Goal: Entertainment & Leisure: Consume media (video, audio)

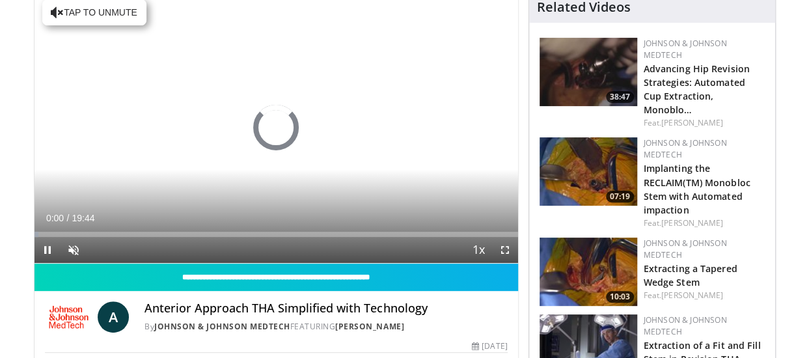
scroll to position [110, 0]
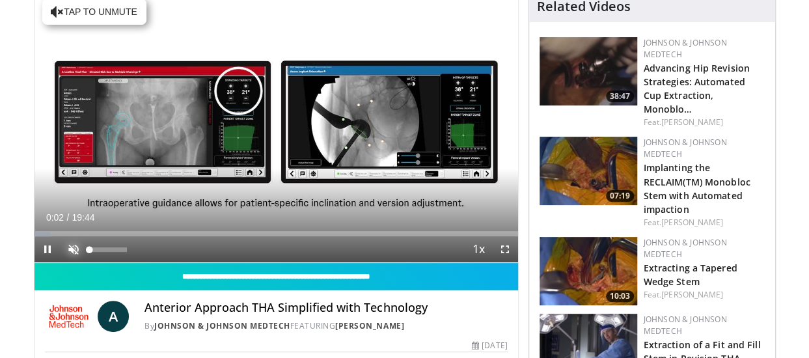
click at [73, 246] on span "Video Player" at bounding box center [74, 249] width 26 height 26
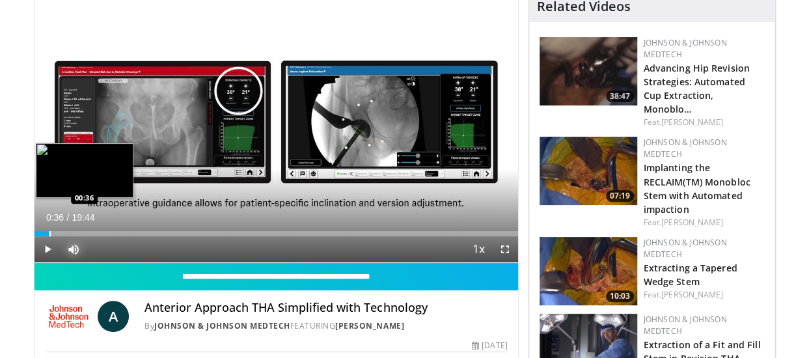
click at [49, 234] on div "Progress Bar" at bounding box center [49, 233] width 1 height 5
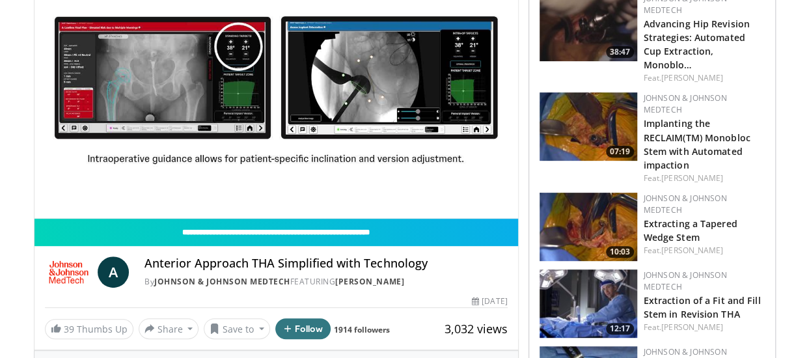
scroll to position [154, 0]
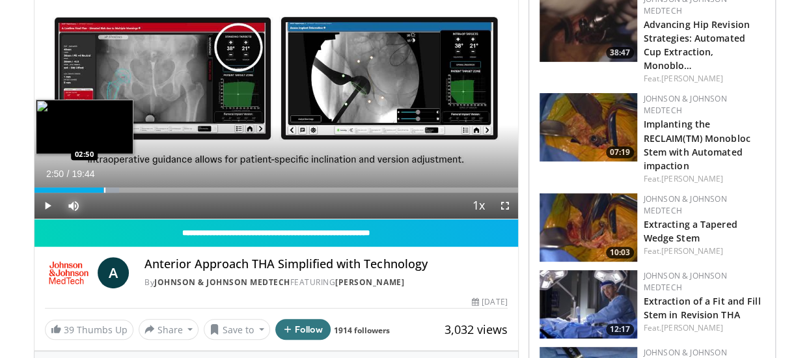
click at [104, 192] on div "Progress Bar" at bounding box center [104, 190] width 1 height 5
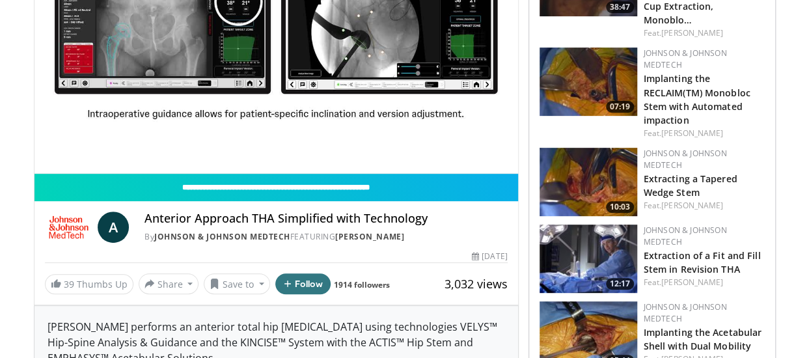
scroll to position [177, 0]
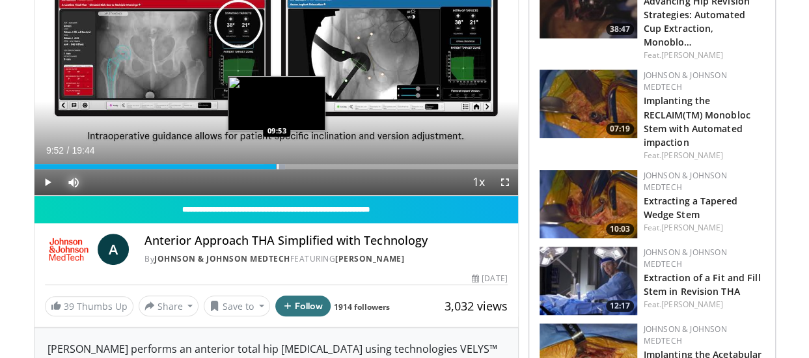
click at [276, 166] on div "Progress Bar" at bounding box center [274, 166] width 21 height 5
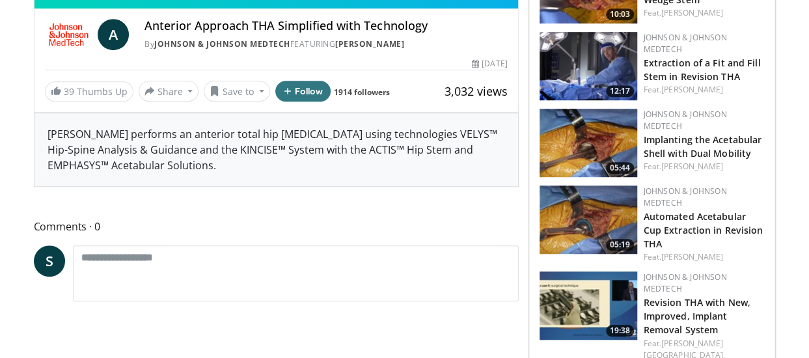
scroll to position [392, 0]
